Goal: Communication & Community: Answer question/provide support

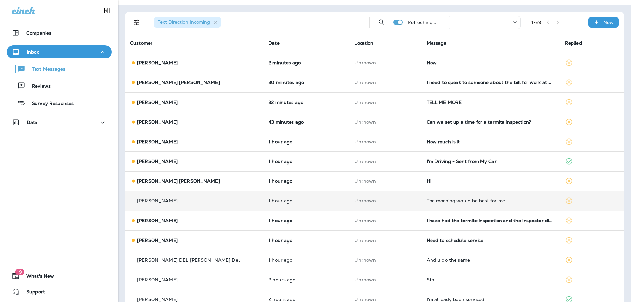
scroll to position [99, 0]
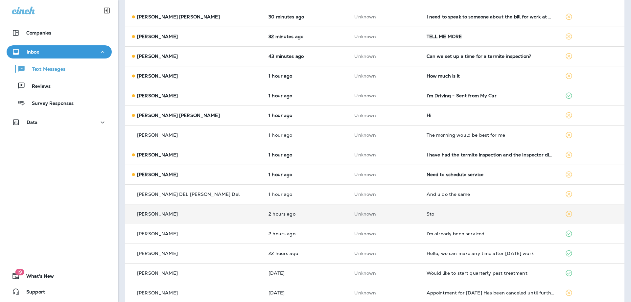
click at [472, 174] on div "Need to schedule service" at bounding box center [491, 174] width 128 height 5
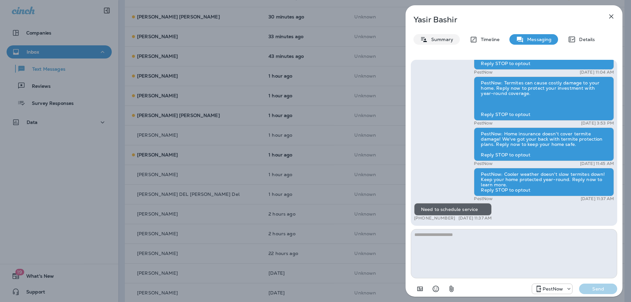
click at [439, 41] on p "Summary" at bounding box center [440, 39] width 25 height 5
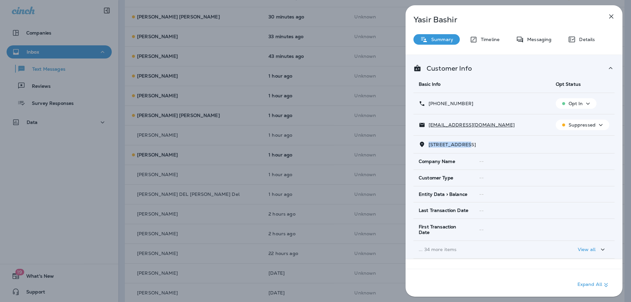
drag, startPoint x: 466, startPoint y: 143, endPoint x: 428, endPoint y: 145, distance: 38.2
click at [428, 145] on p "11229 WHITE BARN COURT GAITHERSBURG, MD 20879" at bounding box center [451, 144] width 51 height 5
copy span "11229 WHITE BA"
click at [537, 37] on p "Messaging" at bounding box center [538, 39] width 28 height 5
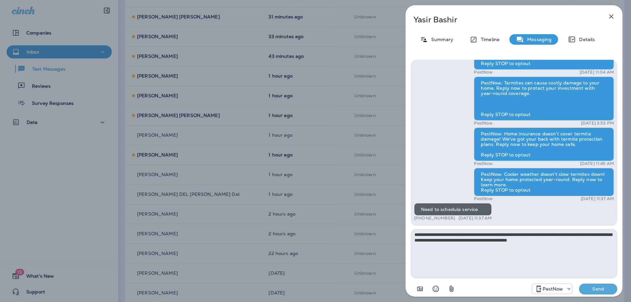
type textarea "**********"
click at [601, 290] on p "Send" at bounding box center [599, 289] width 28 height 6
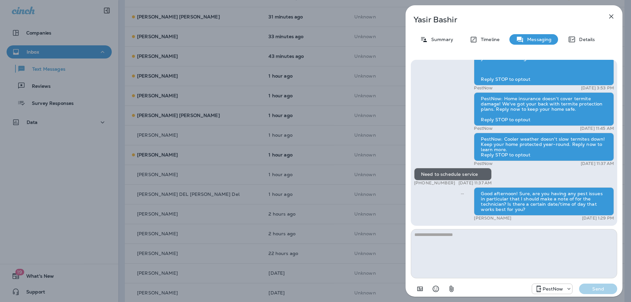
click at [612, 14] on icon "button" at bounding box center [612, 16] width 8 height 8
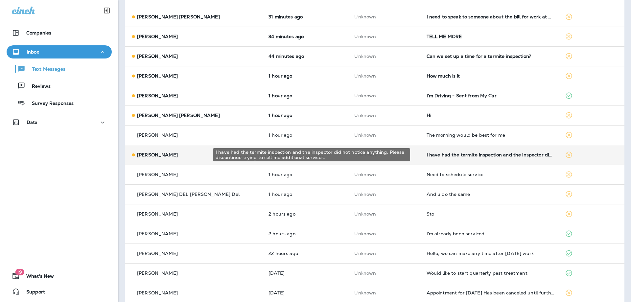
click at [468, 154] on div "I have had the termite inspection and the inspector did not notice anything. Pl…" at bounding box center [491, 154] width 128 height 5
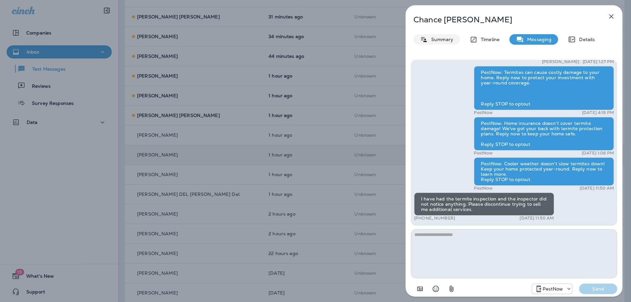
click at [431, 40] on p "Summary" at bounding box center [440, 39] width 25 height 5
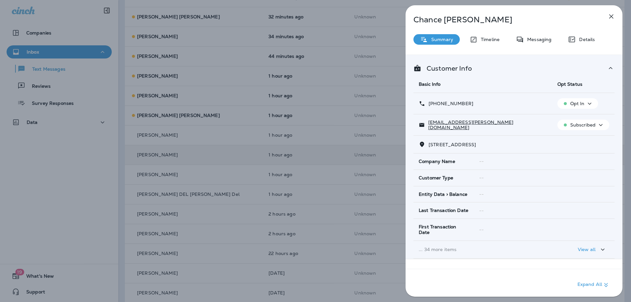
click at [574, 128] on div "Subscribed" at bounding box center [583, 125] width 47 height 8
click at [516, 106] on div "+1 (619) 750-1748" at bounding box center [483, 103] width 128 height 7
click at [576, 105] on p "Opt In" at bounding box center [578, 103] width 14 height 5
click at [574, 118] on p "Opt out" at bounding box center [573, 119] width 18 height 5
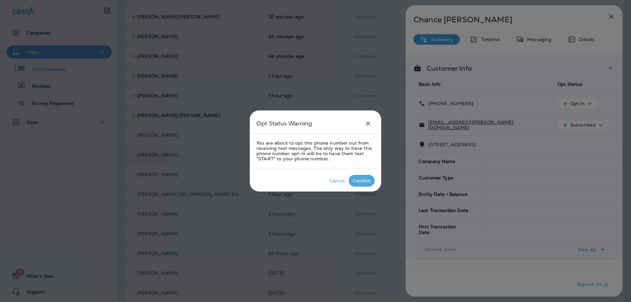
click at [363, 181] on div "Confirm" at bounding box center [362, 180] width 18 height 5
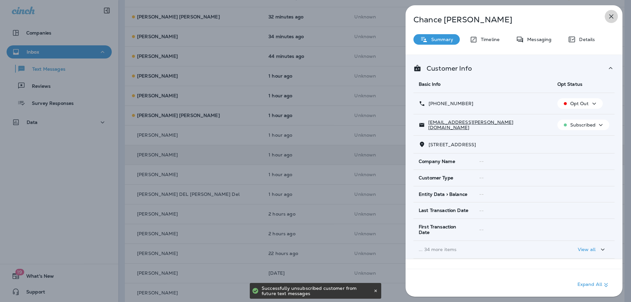
click at [611, 14] on icon "button" at bounding box center [612, 16] width 8 height 8
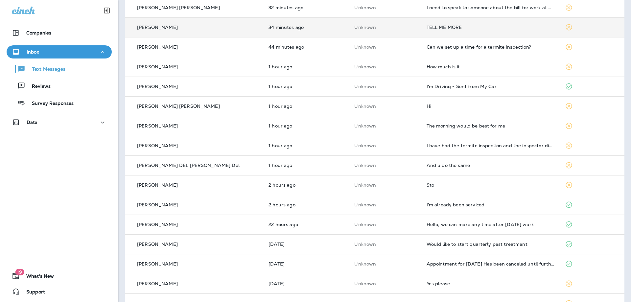
scroll to position [132, 0]
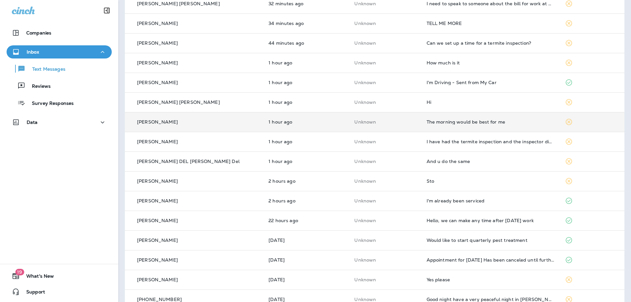
click at [502, 127] on td "The morning would be best for me" at bounding box center [491, 122] width 138 height 20
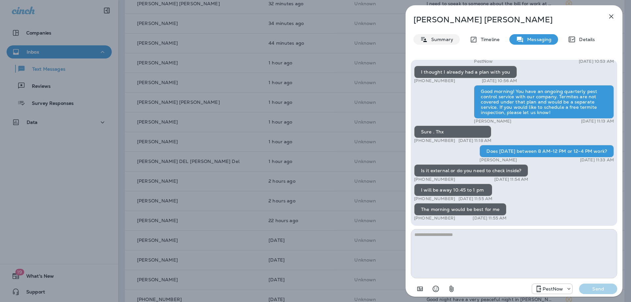
click at [433, 40] on p "Summary" at bounding box center [440, 39] width 25 height 5
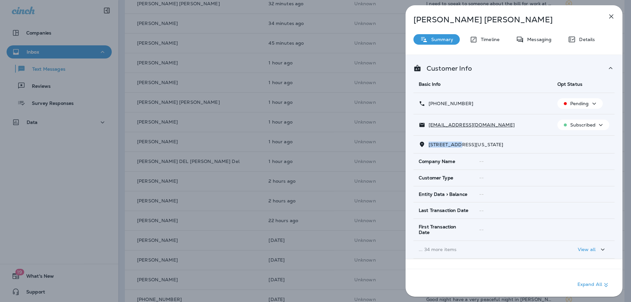
drag, startPoint x: 460, startPoint y: 146, endPoint x: 429, endPoint y: 144, distance: 31.3
click at [429, 144] on span "4900 W STREET NORTHWEST WASHINGTON, DC 20007" at bounding box center [466, 145] width 75 height 6
copy span "4900 W STRE"
click at [533, 43] on div "Messaging" at bounding box center [534, 39] width 49 height 11
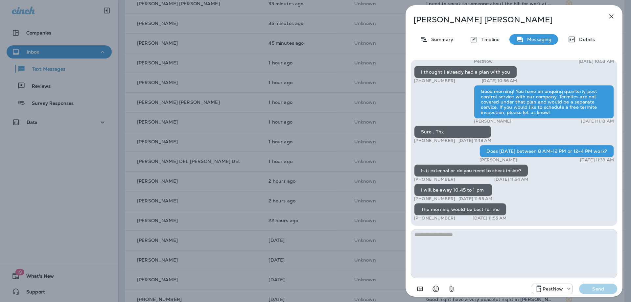
click at [496, 259] on textarea at bounding box center [514, 253] width 207 height 49
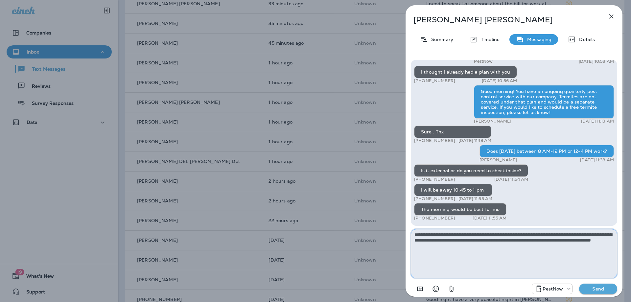
drag, startPoint x: 524, startPoint y: 237, endPoint x: 528, endPoint y: 240, distance: 5.4
type textarea "**********"
click at [593, 289] on p "Send" at bounding box center [599, 289] width 28 height 6
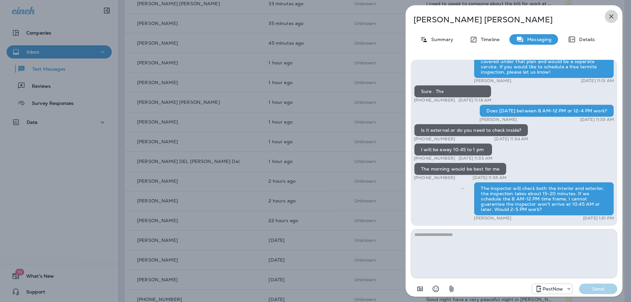
click at [611, 17] on button "button" at bounding box center [611, 16] width 13 height 13
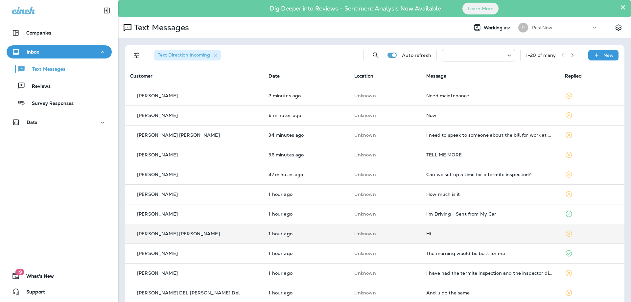
click at [428, 238] on td "Hi" at bounding box center [490, 234] width 138 height 20
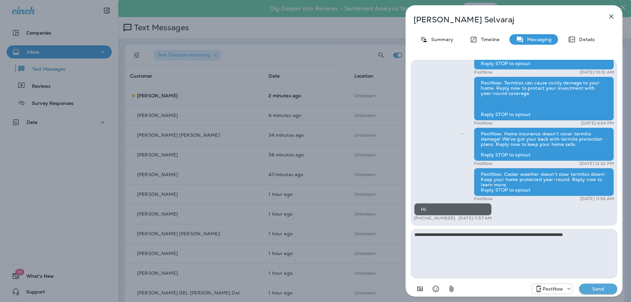
type textarea "**********"
click at [612, 291] on p "Send" at bounding box center [599, 289] width 28 height 6
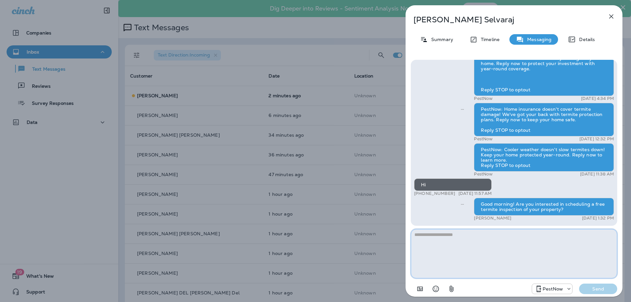
drag, startPoint x: 500, startPoint y: 204, endPoint x: 516, endPoint y: 249, distance: 47.7
click at [505, 260] on textarea at bounding box center [514, 253] width 207 height 49
click at [609, 17] on icon "button" at bounding box center [612, 16] width 8 height 8
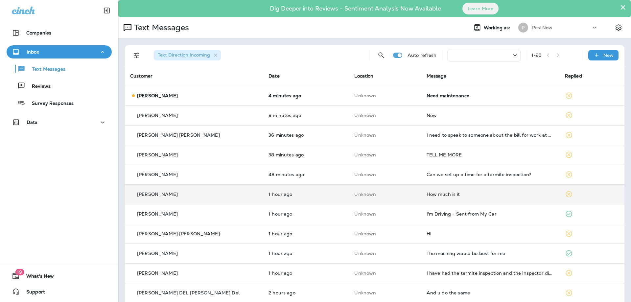
click at [486, 199] on td "How much is it" at bounding box center [491, 194] width 138 height 20
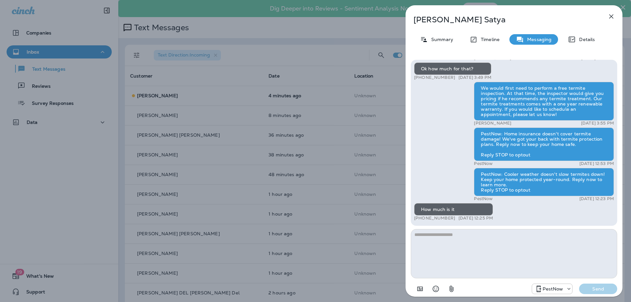
click at [466, 245] on textarea at bounding box center [514, 253] width 207 height 49
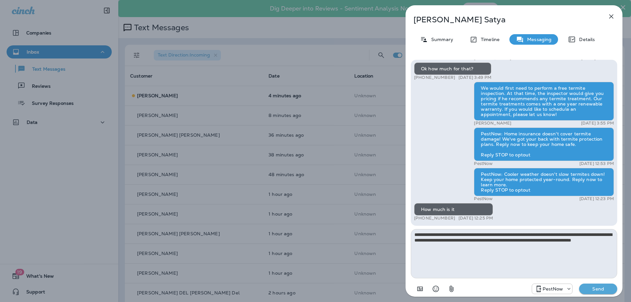
click at [501, 235] on textarea "**********" at bounding box center [514, 253] width 207 height 49
type textarea "**********"
click at [597, 294] on button "Send" at bounding box center [598, 289] width 38 height 11
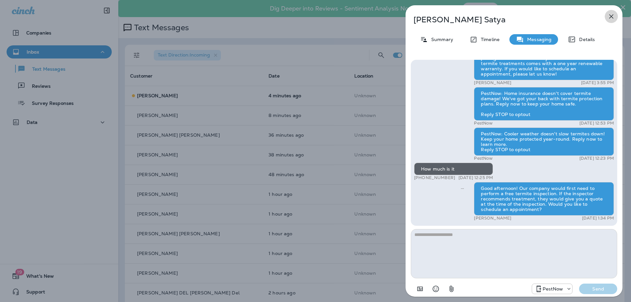
click at [609, 19] on icon "button" at bounding box center [612, 16] width 8 height 8
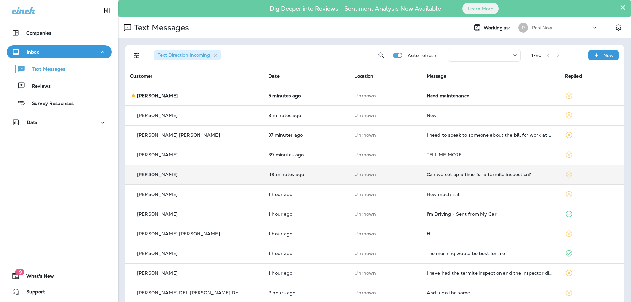
click at [471, 176] on div "Can we set up a time for a termite inspection?" at bounding box center [491, 174] width 128 height 5
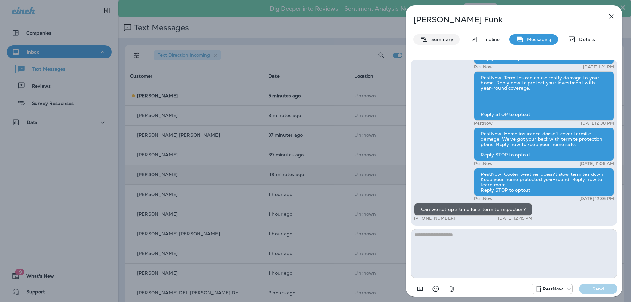
click at [434, 37] on p "Summary" at bounding box center [440, 39] width 25 height 5
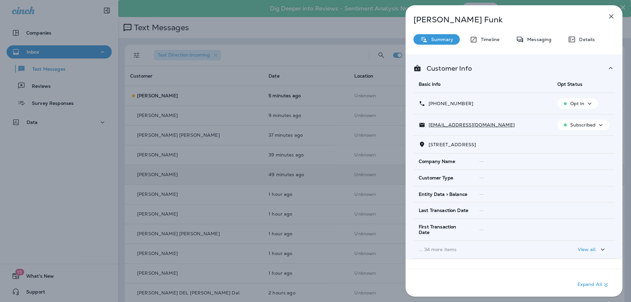
drag, startPoint x: 474, startPoint y: 144, endPoint x: 430, endPoint y: 142, distance: 44.1
click at [430, 142] on span "1319 WHITE POINT ROAD KINSALE, VA 22488" at bounding box center [452, 145] width 47 height 6
click at [442, 148] on div "1319 WHITE POINT ROAD KINSALE, VA 22488" at bounding box center [514, 144] width 191 height 7
drag, startPoint x: 471, startPoint y: 145, endPoint x: 429, endPoint y: 145, distance: 42.1
click at [429, 145] on span "1319 WHITE POINT ROAD KINSALE, VA 22488" at bounding box center [452, 145] width 47 height 6
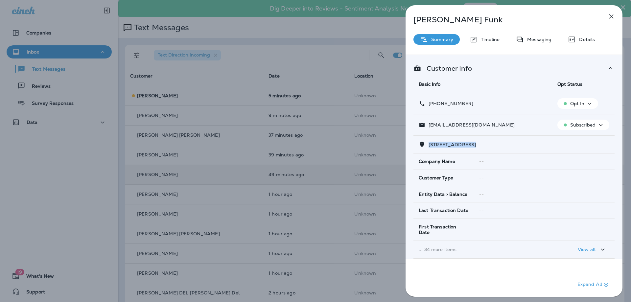
copy span "1319 WHITE POINT"
click at [542, 41] on p "Messaging" at bounding box center [538, 39] width 28 height 5
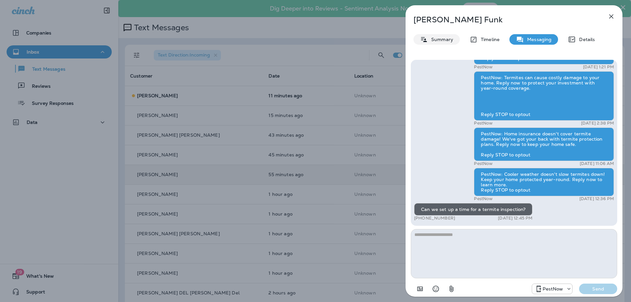
click at [431, 36] on div "Summary" at bounding box center [437, 39] width 46 height 11
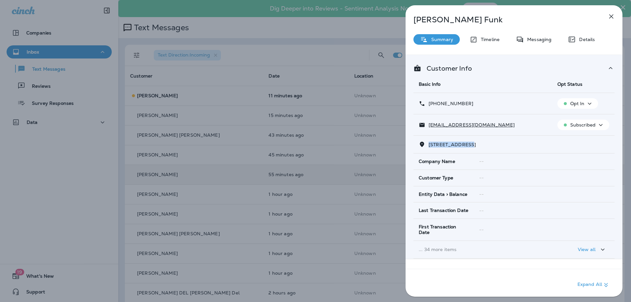
drag, startPoint x: 467, startPoint y: 145, endPoint x: 427, endPoint y: 145, distance: 40.1
click at [427, 145] on p "1319 WHITE POINT ROAD KINSALE, VA 22488" at bounding box center [451, 144] width 51 height 5
copy span "1319 WHITE POIN"
click at [531, 38] on p "Messaging" at bounding box center [538, 39] width 28 height 5
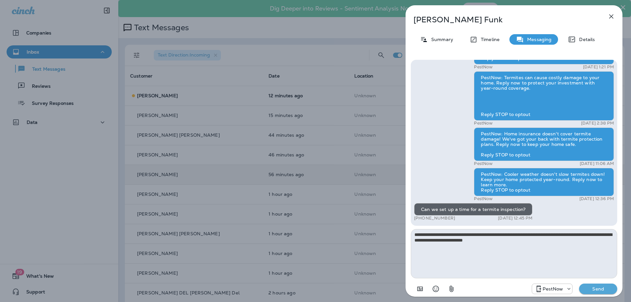
type textarea "**********"
click at [588, 286] on p "Send" at bounding box center [599, 289] width 28 height 6
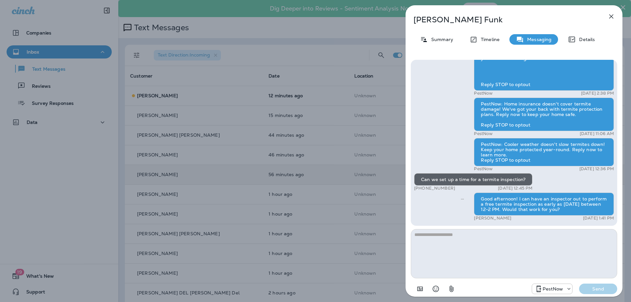
click at [613, 15] on icon "button" at bounding box center [612, 16] width 4 height 4
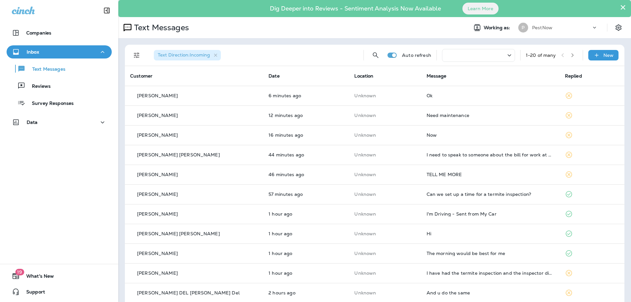
drag, startPoint x: 279, startPoint y: 33, endPoint x: 211, endPoint y: 37, distance: 67.6
click at [211, 37] on div "Text Messages Working as: P PestNow" at bounding box center [374, 27] width 513 height 21
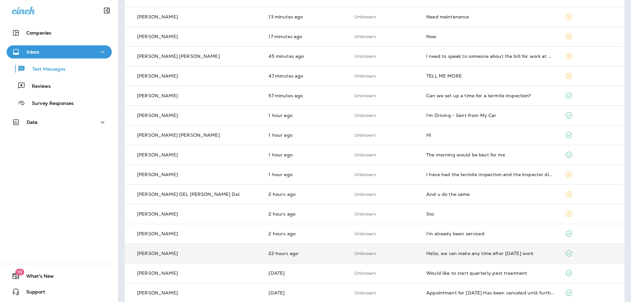
scroll to position [164, 0]
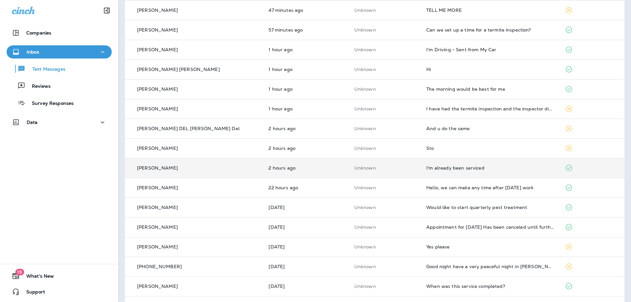
click at [467, 168] on div "I'm already been serviced" at bounding box center [491, 167] width 128 height 5
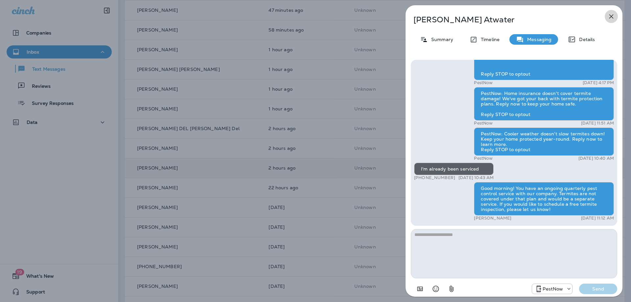
click at [609, 15] on icon "button" at bounding box center [612, 16] width 8 height 8
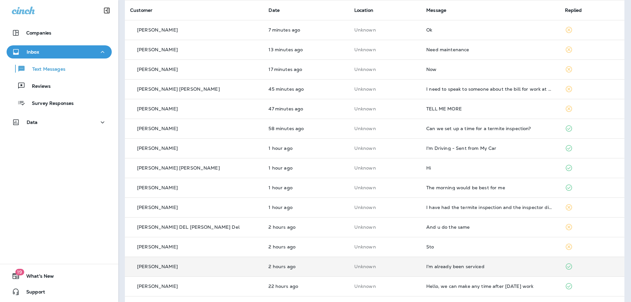
scroll to position [33, 0]
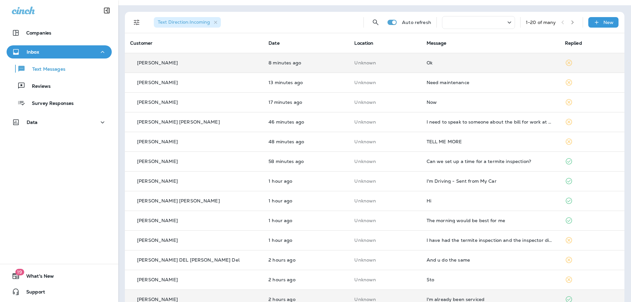
click at [379, 58] on td "Unknown" at bounding box center [385, 63] width 72 height 20
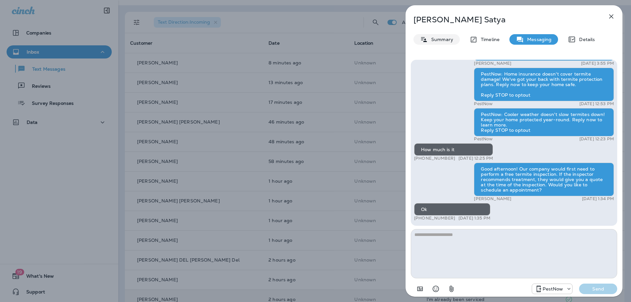
click at [432, 40] on p "Summary" at bounding box center [440, 39] width 25 height 5
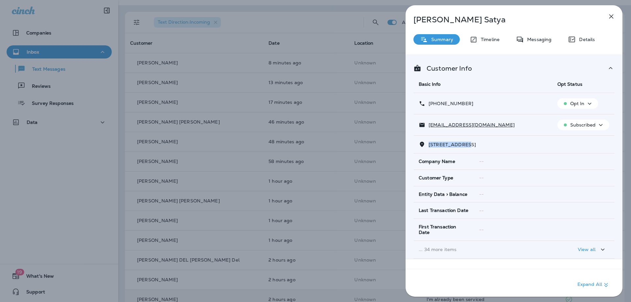
drag, startPoint x: 472, startPoint y: 144, endPoint x: 429, endPoint y: 147, distance: 42.8
click at [429, 147] on span "12350 MARIONWOOD COURT HERNDON, VA 20171" at bounding box center [452, 145] width 47 height 6
copy span "12350 MARIONWO"
click at [546, 40] on p "Messaging" at bounding box center [538, 39] width 28 height 5
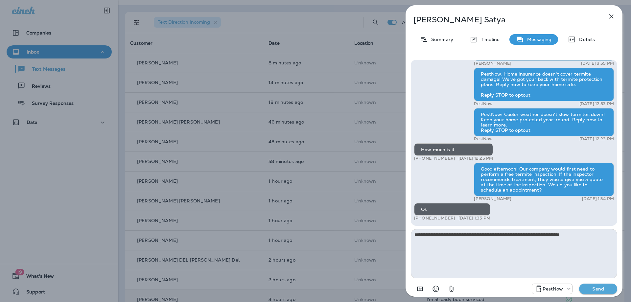
type textarea "**********"
click at [605, 288] on p "Send" at bounding box center [599, 289] width 28 height 6
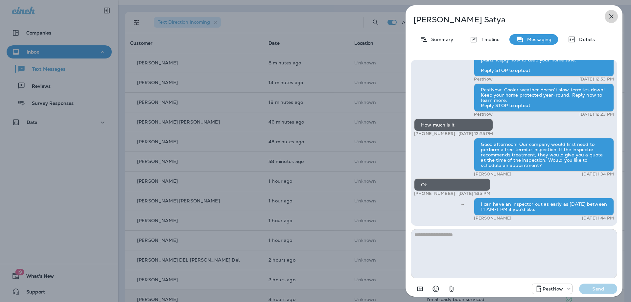
click at [613, 15] on icon "button" at bounding box center [612, 16] width 4 height 4
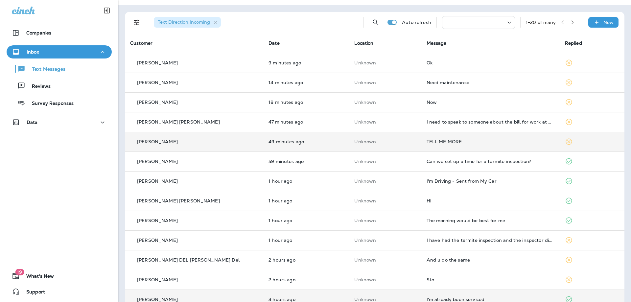
click at [482, 145] on td "TELL ME MORE" at bounding box center [491, 142] width 138 height 20
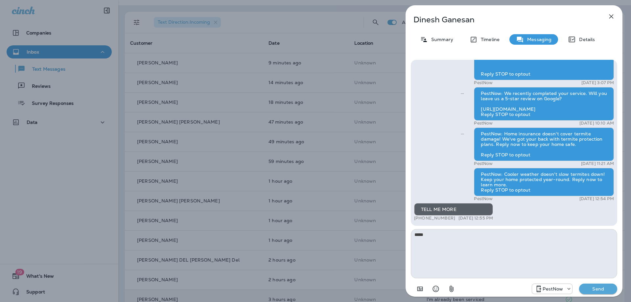
type textarea "******"
click at [240, 26] on div "Dinesh Ganesan Summary Timeline Messaging Details PestNow: Your home is at risk…" at bounding box center [315, 151] width 631 height 302
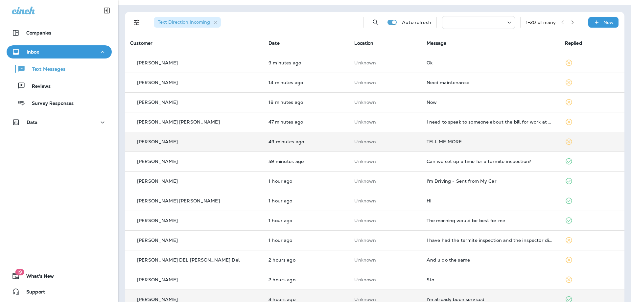
click at [471, 146] on td "TELL ME MORE" at bounding box center [491, 142] width 138 height 20
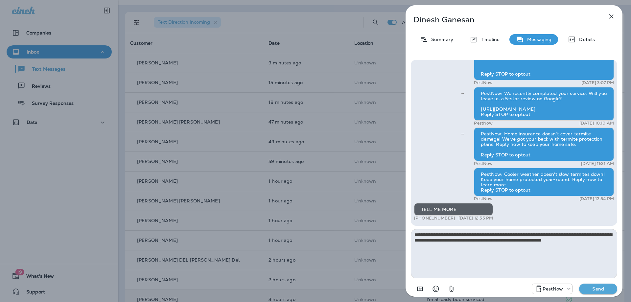
click at [572, 239] on textarea "**********" at bounding box center [514, 253] width 207 height 49
click at [520, 253] on textarea "**********" at bounding box center [514, 253] width 207 height 49
type textarea "**********"
click at [589, 286] on p "Send" at bounding box center [599, 289] width 28 height 6
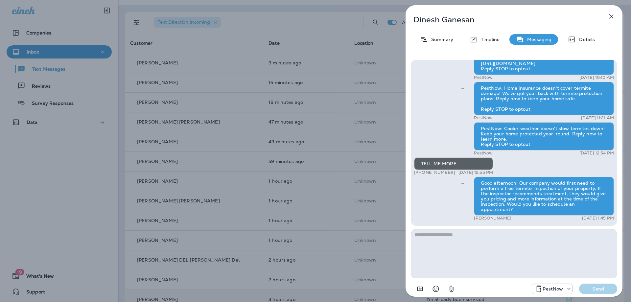
click at [614, 21] on button "button" at bounding box center [611, 16] width 13 height 13
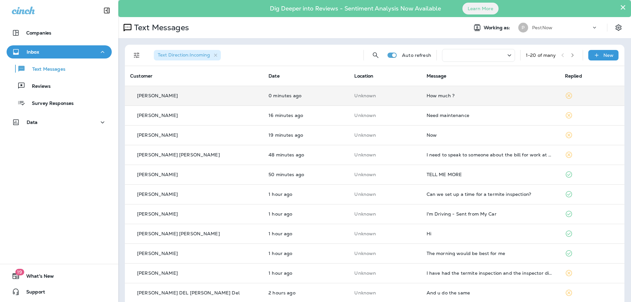
click at [432, 93] on div "How much ?" at bounding box center [491, 95] width 128 height 5
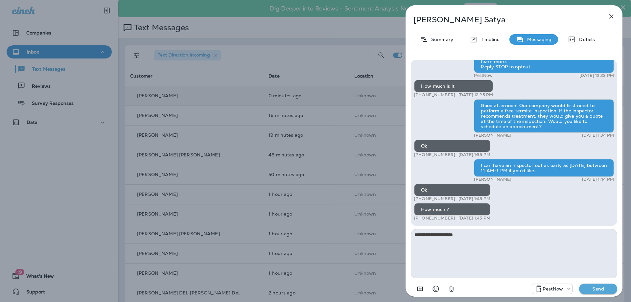
type textarea "**********"
click at [593, 288] on p "Send" at bounding box center [599, 289] width 28 height 6
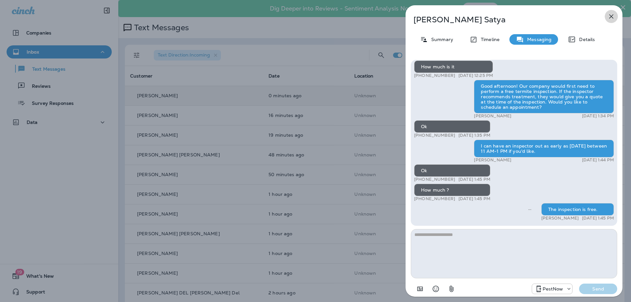
click at [614, 15] on icon "button" at bounding box center [612, 16] width 4 height 4
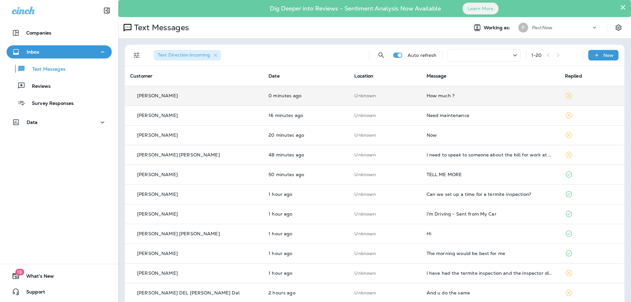
click at [429, 95] on div "How much ?" at bounding box center [491, 95] width 128 height 5
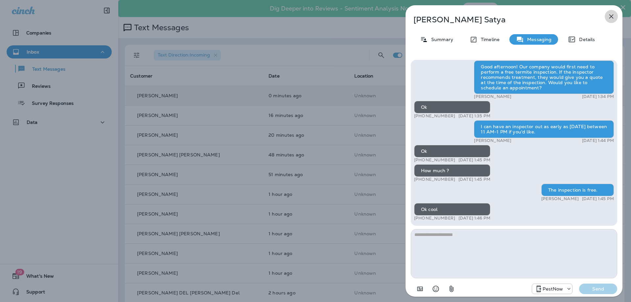
click at [615, 15] on icon "button" at bounding box center [612, 16] width 8 height 8
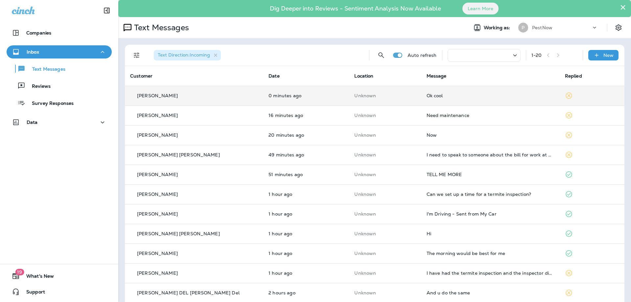
click at [449, 94] on div "Ok cool" at bounding box center [491, 95] width 128 height 5
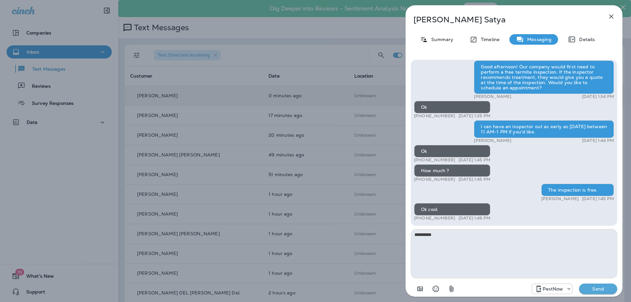
type textarea "**********"
click at [607, 291] on p "Send" at bounding box center [599, 289] width 28 height 6
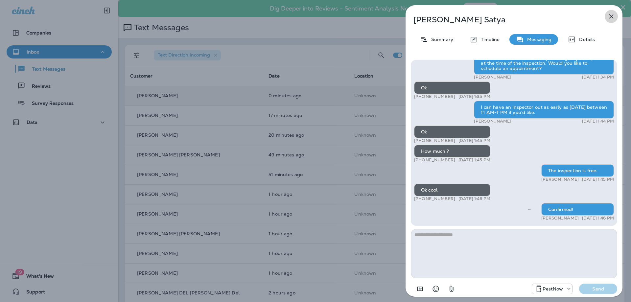
click at [610, 16] on icon "button" at bounding box center [612, 16] width 8 height 8
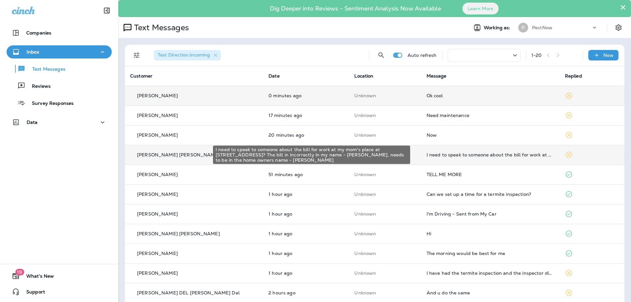
click at [470, 154] on div "I need to speak to someone about the bill for work at my mom's place at [STREET…" at bounding box center [491, 154] width 128 height 5
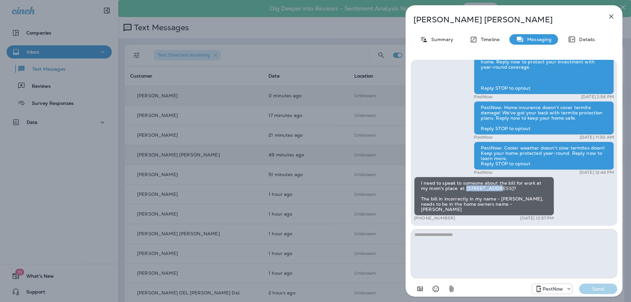
drag, startPoint x: 496, startPoint y: 194, endPoint x: 466, endPoint y: 194, distance: 29.9
click at [466, 194] on div "I need to speak to someone about the bill for work at my mom's place at [STREET…" at bounding box center [484, 196] width 140 height 39
copy div "6312 Old Dom"
drag, startPoint x: 545, startPoint y: 211, endPoint x: 512, endPoint y: 210, distance: 32.2
click at [512, 210] on div "I need to speak to someone about the bill for work at my mom's place at [STREET…" at bounding box center [484, 196] width 140 height 39
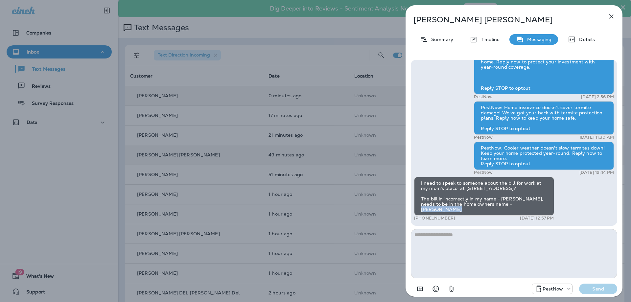
copy div "Marilda Adams"
click at [466, 245] on textarea at bounding box center [514, 253] width 207 height 49
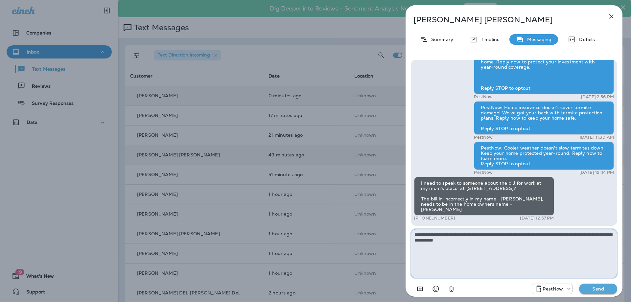
type textarea "**********"
click at [605, 289] on p "Send" at bounding box center [599, 289] width 28 height 6
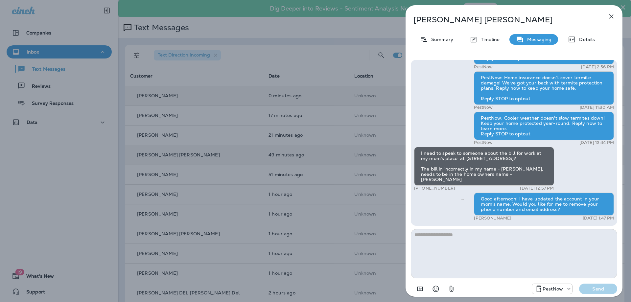
drag, startPoint x: 609, startPoint y: 12, endPoint x: 534, endPoint y: 105, distance: 119.0
click at [609, 12] on icon "button" at bounding box center [612, 16] width 8 height 8
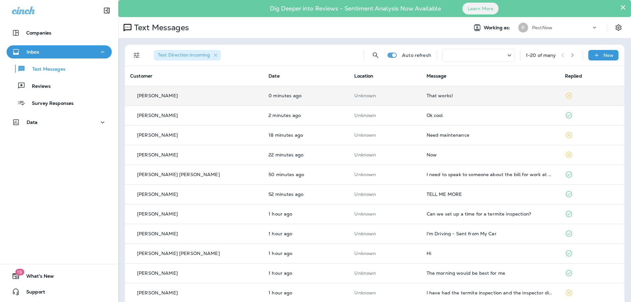
click at [459, 97] on div "That works!" at bounding box center [491, 95] width 128 height 5
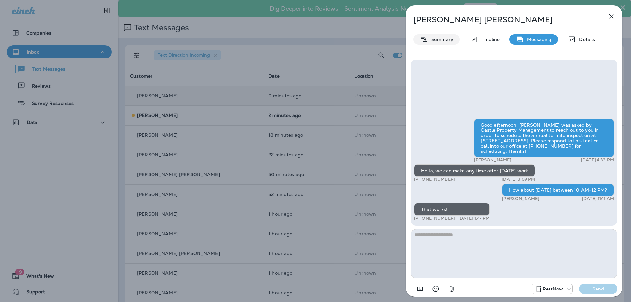
click at [440, 43] on div "Summary" at bounding box center [437, 39] width 46 height 11
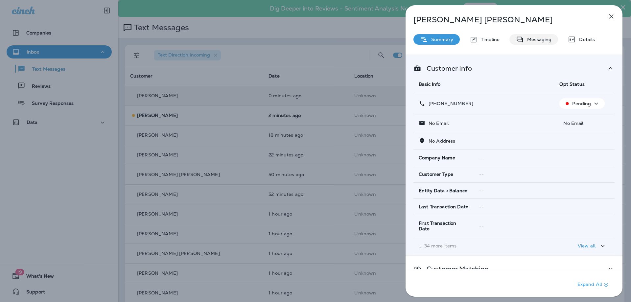
click at [537, 37] on p "Messaging" at bounding box center [538, 39] width 28 height 5
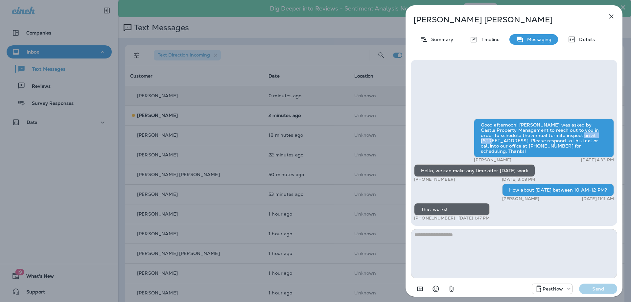
drag, startPoint x: 580, startPoint y: 140, endPoint x: 554, endPoint y: 138, distance: 25.4
click at [554, 138] on div "Good afternoon! [PERSON_NAME] was asked by Castle Property Management to reach …" at bounding box center [544, 138] width 140 height 39
copy div "7646 Huntm"
click at [460, 239] on textarea at bounding box center [514, 253] width 207 height 49
type textarea "**********"
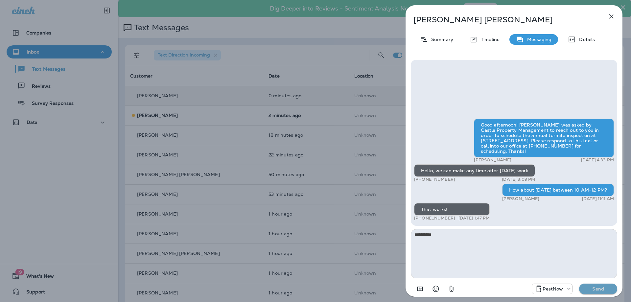
click at [599, 291] on p "Send" at bounding box center [599, 289] width 28 height 6
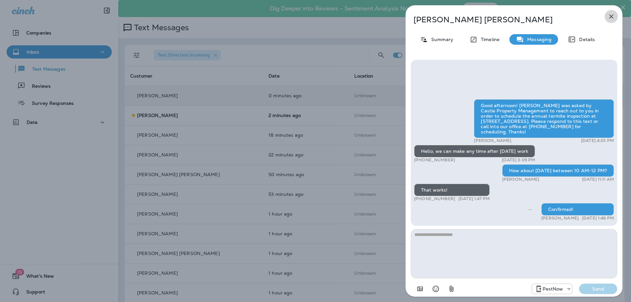
click at [610, 18] on icon "button" at bounding box center [612, 16] width 4 height 4
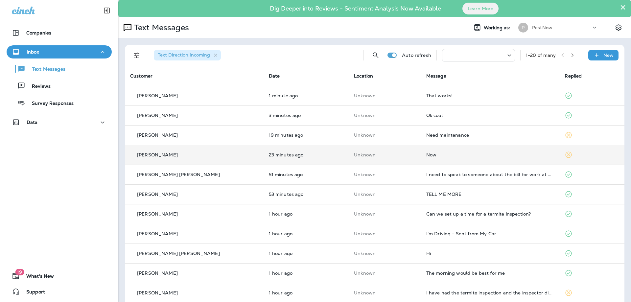
click at [470, 153] on div "Now" at bounding box center [491, 154] width 128 height 5
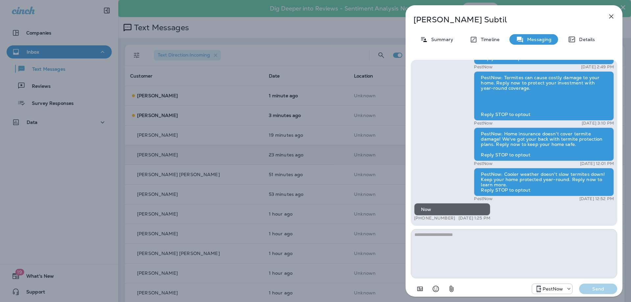
click at [609, 13] on icon "button" at bounding box center [612, 16] width 8 height 8
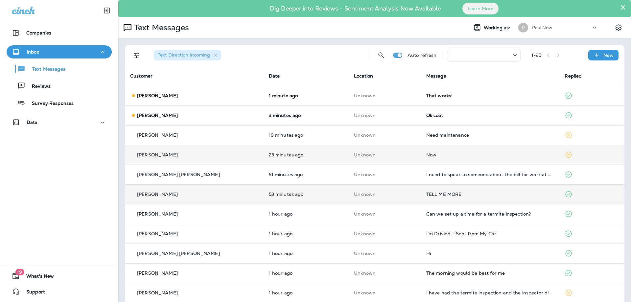
click at [496, 195] on div "TELL ME MORE" at bounding box center [491, 194] width 128 height 5
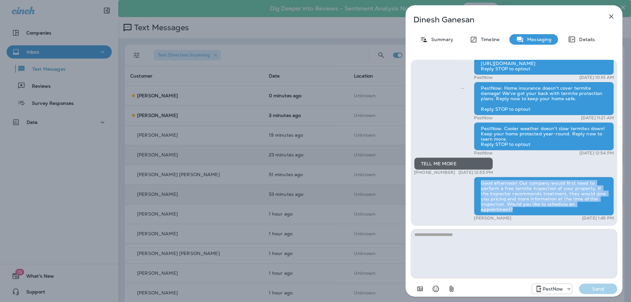
drag, startPoint x: 479, startPoint y: 182, endPoint x: 543, endPoint y: 210, distance: 69.0
click at [543, 210] on div "Good afternoon! Our company would first need to perform a free termite inspecti…" at bounding box center [544, 196] width 140 height 39
copy div "Good afternoon! Our company would first need to perform a free termite inspecti…"
click at [612, 12] on button "button" at bounding box center [611, 16] width 13 height 13
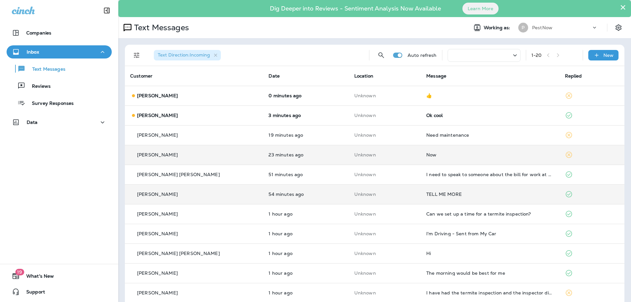
click at [456, 160] on td "Now" at bounding box center [490, 155] width 138 height 20
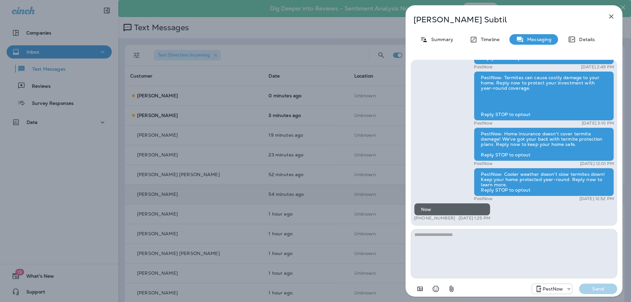
click at [472, 246] on textarea at bounding box center [514, 253] width 207 height 49
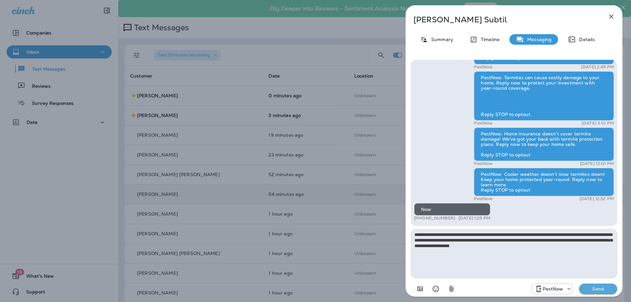
type textarea "**********"
click at [603, 288] on p "Send" at bounding box center [599, 289] width 28 height 6
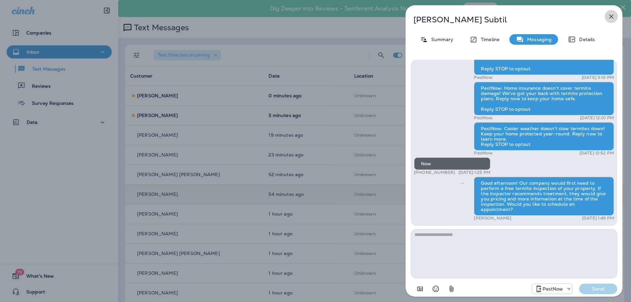
click at [612, 16] on icon "button" at bounding box center [612, 16] width 4 height 4
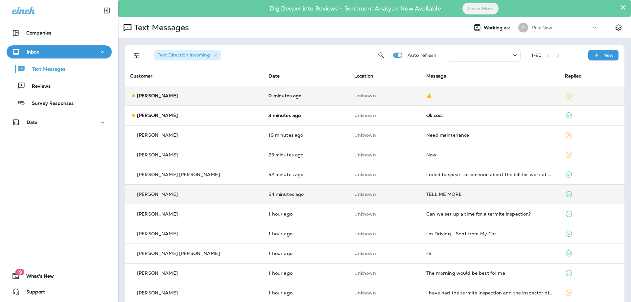
click at [503, 92] on td "👍" at bounding box center [490, 96] width 138 height 20
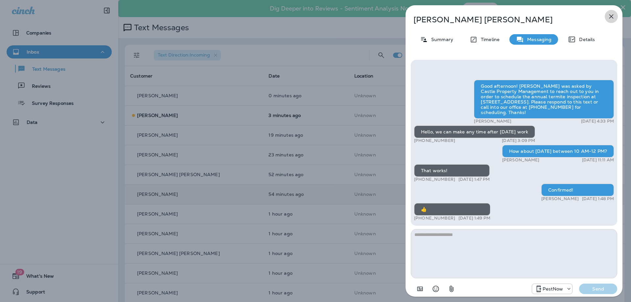
click at [610, 13] on icon "button" at bounding box center [612, 16] width 8 height 8
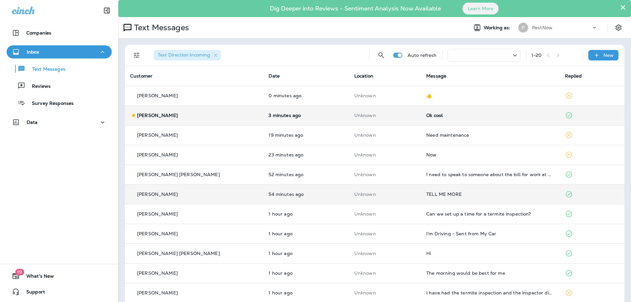
click at [470, 120] on td "Ok cool" at bounding box center [490, 116] width 138 height 20
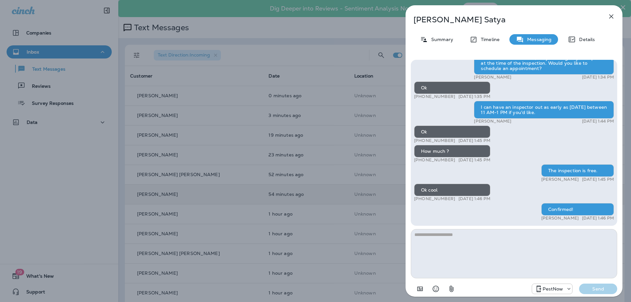
click at [613, 16] on icon "button" at bounding box center [612, 16] width 8 height 8
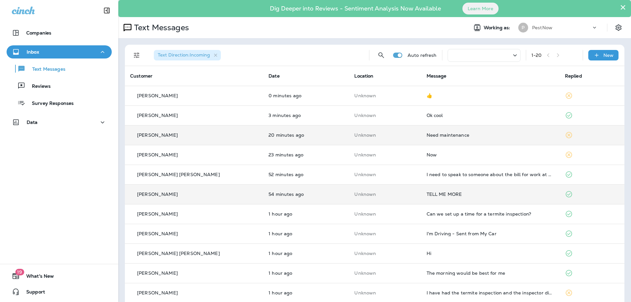
click at [471, 138] on td "Need maintenance" at bounding box center [491, 135] width 138 height 20
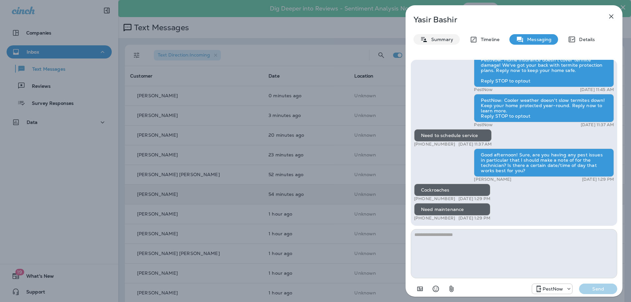
click at [441, 35] on div "Summary" at bounding box center [437, 39] width 46 height 11
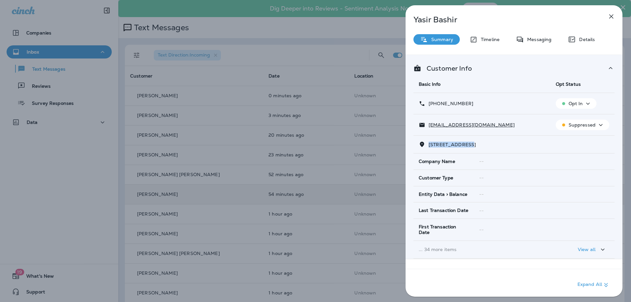
drag, startPoint x: 470, startPoint y: 145, endPoint x: 428, endPoint y: 144, distance: 41.8
click at [428, 144] on p "11229 WHITE BARN COURT GAITHERSBURG, MD 20879" at bounding box center [451, 144] width 51 height 5
copy span "11229 WHITE BAR"
click at [533, 43] on div "Messaging" at bounding box center [534, 39] width 49 height 11
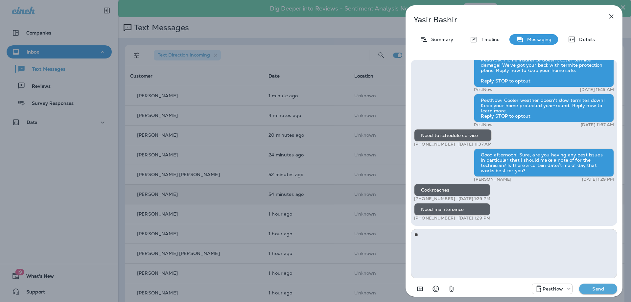
type textarea "*"
type textarea "**********"
click at [610, 286] on p "Send" at bounding box center [599, 289] width 28 height 6
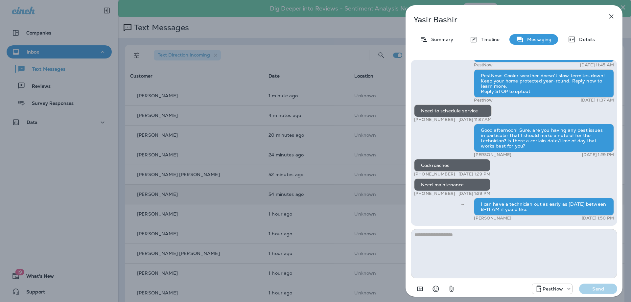
drag, startPoint x: 613, startPoint y: 16, endPoint x: 580, endPoint y: 112, distance: 101.3
click at [613, 17] on icon "button" at bounding box center [612, 16] width 8 height 8
